Goal: Information Seeking & Learning: Find specific fact

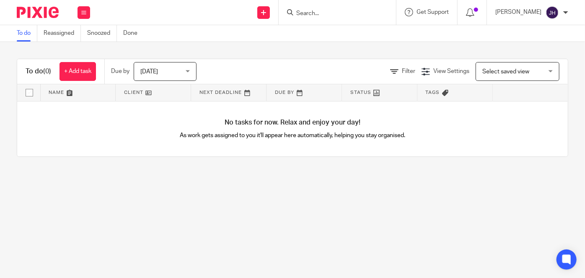
click at [335, 21] on div at bounding box center [336, 12] width 117 height 25
click at [338, 8] on form at bounding box center [339, 12] width 89 height 10
click at [332, 8] on form at bounding box center [339, 12] width 89 height 10
click at [330, 12] on input "Search" at bounding box center [332, 14] width 75 height 8
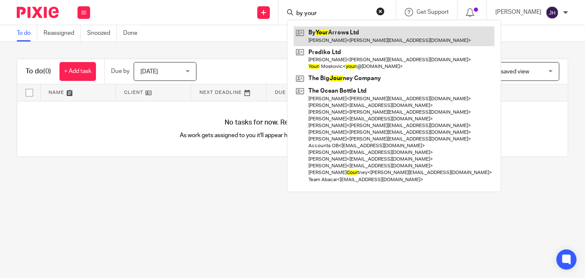
type input "by your"
click at [362, 39] on link at bounding box center [394, 35] width 201 height 19
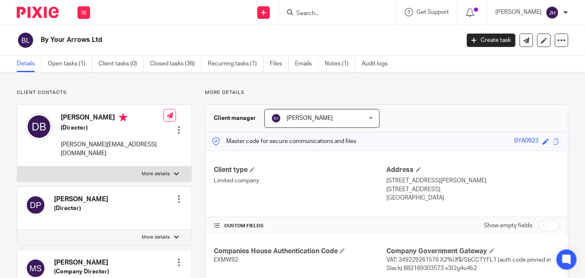
click at [336, 17] on form at bounding box center [339, 12] width 89 height 10
click at [337, 15] on input "Search" at bounding box center [332, 14] width 75 height 8
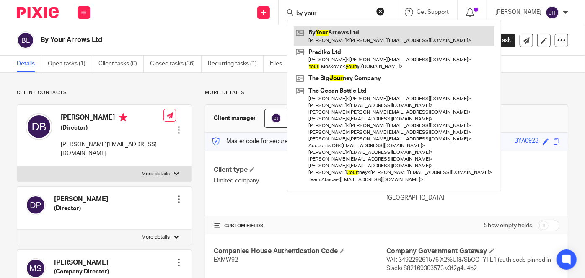
type input "by your"
click at [358, 36] on link at bounding box center [394, 35] width 201 height 19
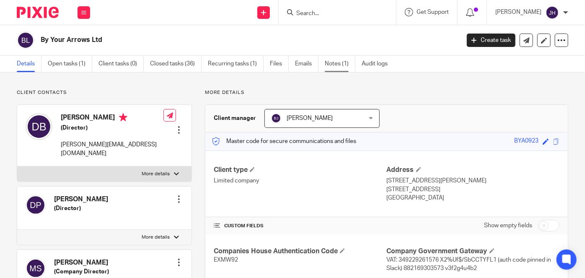
click at [332, 62] on link "Notes (1)" at bounding box center [339, 64] width 31 height 16
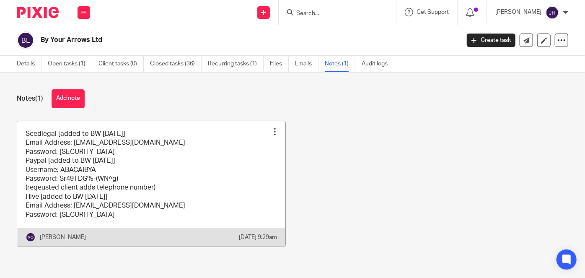
click at [194, 178] on link at bounding box center [151, 183] width 268 height 125
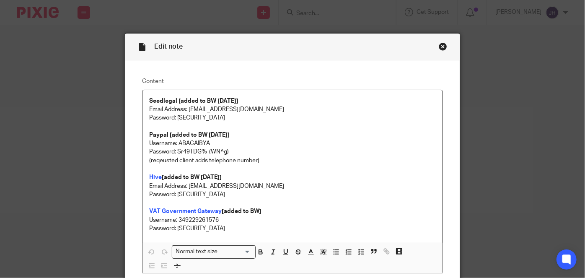
click at [188, 141] on p "Username: ABACAIBYA" at bounding box center [292, 143] width 286 height 8
drag, startPoint x: 188, startPoint y: 141, endPoint x: 490, endPoint y: 146, distance: 302.3
click at [188, 141] on p "Username: ABACAIBYA" at bounding box center [292, 143] width 286 height 8
copy p "ABACAIBYA"
click at [181, 152] on p "Password: Sr49TDG%-(WN^g)" at bounding box center [292, 151] width 286 height 8
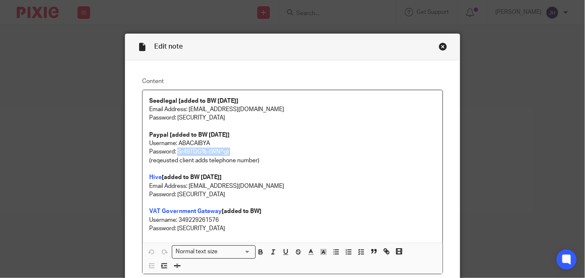
drag, startPoint x: 181, startPoint y: 152, endPoint x: 260, endPoint y: 154, distance: 78.7
click at [260, 154] on p "Password: Sr49TDG%-(WN^g)" at bounding box center [292, 151] width 286 height 8
copy p "Sr49TDG%-(WN^g)"
click at [187, 157] on p "(reqeusted client adds telephone number)" at bounding box center [292, 160] width 286 height 8
click at [188, 142] on p "Username: ABACAIBYA" at bounding box center [292, 143] width 286 height 8
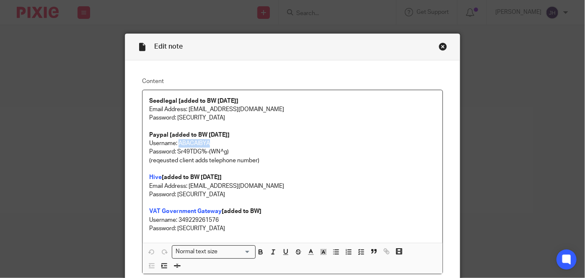
click at [188, 142] on p "Username: ABACAIBYA" at bounding box center [292, 143] width 286 height 8
copy p "ABACAIBYA"
click at [184, 154] on p "Password: Sr49TDG%-(WN^g)" at bounding box center [292, 151] width 286 height 8
drag, startPoint x: 184, startPoint y: 154, endPoint x: 249, endPoint y: 152, distance: 64.5
click at [249, 152] on p "Password: Sr49TDG%-(WN^g)" at bounding box center [292, 151] width 286 height 8
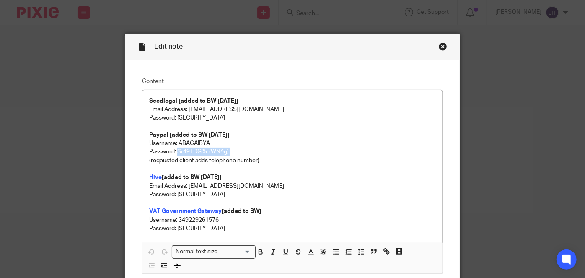
copy p "Sr49TDG%-(WN^g)"
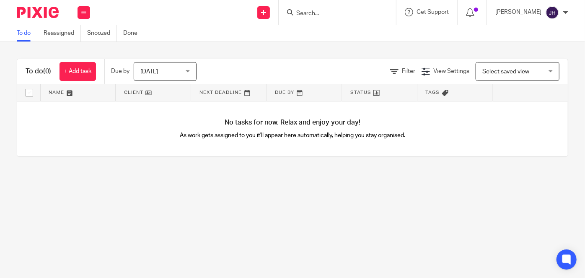
click at [329, 10] on input "Search" at bounding box center [332, 14] width 75 height 8
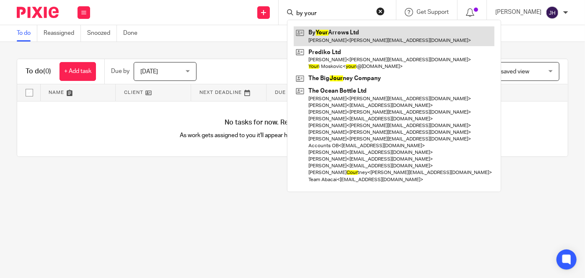
type input "by your"
click at [370, 29] on link at bounding box center [394, 35] width 201 height 19
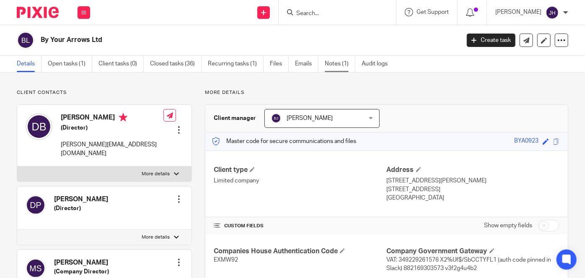
click at [333, 63] on link "Notes (1)" at bounding box center [339, 64] width 31 height 16
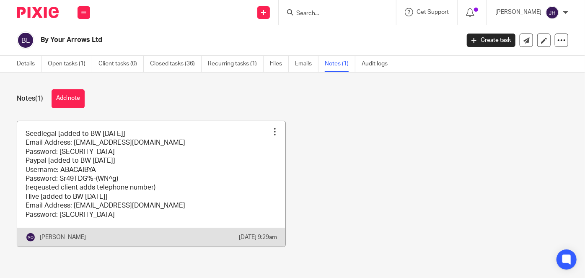
click at [128, 184] on link at bounding box center [151, 183] width 268 height 125
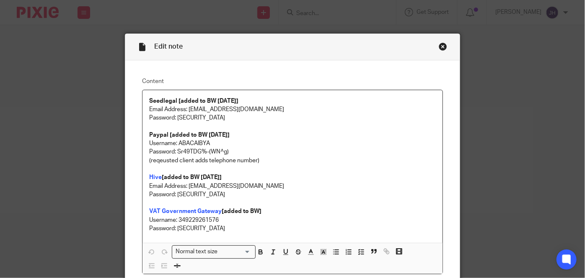
click at [195, 183] on p "Email Address: [EMAIL_ADDRESS][DOMAIN_NAME]" at bounding box center [292, 186] width 286 height 8
drag, startPoint x: 195, startPoint y: 183, endPoint x: 270, endPoint y: 182, distance: 75.0
click at [270, 182] on p "Email Address: accounting@abacai.co.uk" at bounding box center [292, 186] width 286 height 8
copy p "accounting@abacai.co.uk"
click at [175, 193] on p "Password: 5Q8@nkzB6dvRYK8" at bounding box center [292, 194] width 286 height 8
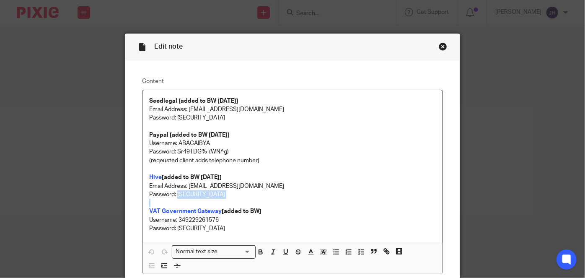
drag, startPoint x: 175, startPoint y: 193, endPoint x: 245, endPoint y: 193, distance: 69.5
click at [245, 193] on p "Password: 5Q8@nkzB6dvRYK8" at bounding box center [292, 194] width 286 height 8
copy p "5Q8@nkzB6dvRYK8"
